Goal: Information Seeking & Learning: Learn about a topic

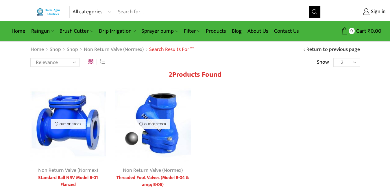
click at [109, 11] on select "All categories Accessories Air Release Valve Brush Cutter Domestic Use Drip Irr…" at bounding box center [93, 12] width 42 height 12
select select "accessories"
click at [72, 6] on select "All categories Accessories Air Release Valve Brush Cutter Domestic Use Drip Irr…" at bounding box center [93, 12] width 42 height 12
click at [318, 13] on button "Search" at bounding box center [314, 12] width 12 height 12
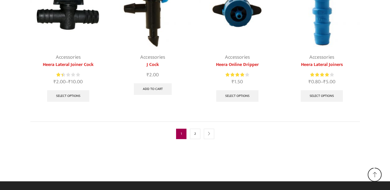
scroll to position [395, 0]
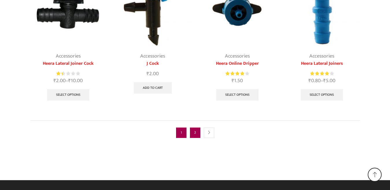
click at [196, 132] on link "2" at bounding box center [195, 132] width 10 height 10
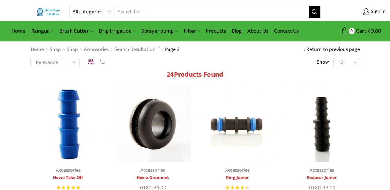
click at [109, 11] on select "All categories Accessories Air Release Valve Brush Cutter Domestic Use Drip Irr…" at bounding box center [93, 12] width 42 height 12
select select "air-release-valve"
click at [72, 6] on select "All categories Accessories Air Release Valve Brush Cutter Domestic Use Drip Irr…" at bounding box center [93, 12] width 42 height 12
click at [312, 10] on icon "Search button" at bounding box center [314, 11] width 5 height 5
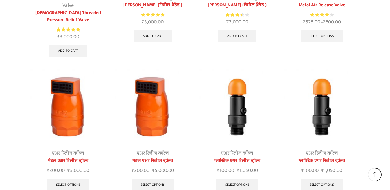
scroll to position [173, 0]
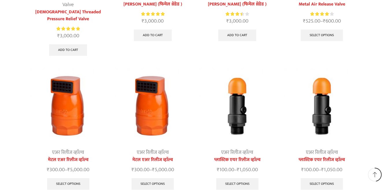
click at [325, 105] on img at bounding box center [322, 106] width 76 height 76
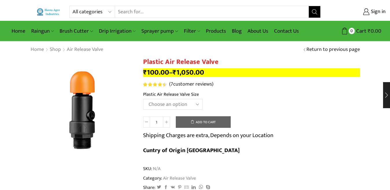
click at [196, 104] on select "Choose an option HT-90P 2" HT88P 1"" at bounding box center [172, 104] width 59 height 11
click at [143, 99] on select "Choose an option HT-90P 2" HT88P 1"" at bounding box center [172, 104] width 59 height 11
select select "ht-90p-2"
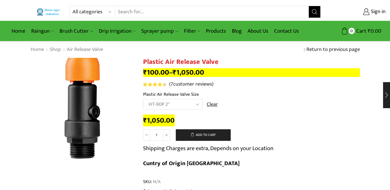
click at [81, 121] on img at bounding box center [82, 104] width 144 height 144
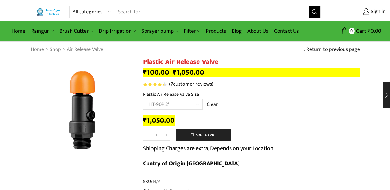
drag, startPoint x: 178, startPoint y: 110, endPoint x: 87, endPoint y: 109, distance: 91.6
click at [192, 62] on h1 "Plastic Air Release Valve" at bounding box center [251, 62] width 217 height 8
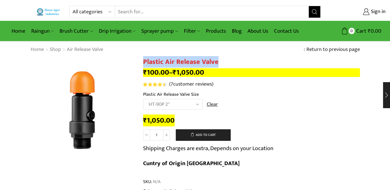
click at [192, 62] on h1 "Plastic Air Release Valve" at bounding box center [251, 62] width 217 height 8
copy div "Plastic Air Release Valve"
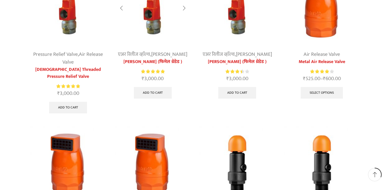
scroll to position [173, 0]
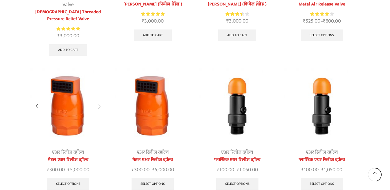
click at [74, 98] on img at bounding box center [68, 106] width 76 height 76
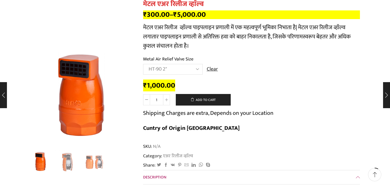
scroll to position [87, 0]
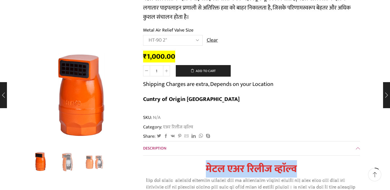
drag, startPoint x: 206, startPoint y: 152, endPoint x: 306, endPoint y: 157, distance: 100.9
click at [306, 163] on h1 "मेटल एअर रिलीज व्हाॅल्व" at bounding box center [251, 169] width 211 height 12
copy strong "मेटल एअर रिलीज व्हाॅल्व"
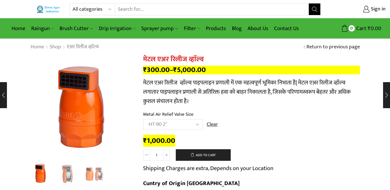
scroll to position [0, 0]
